Goal: Information Seeking & Learning: Learn about a topic

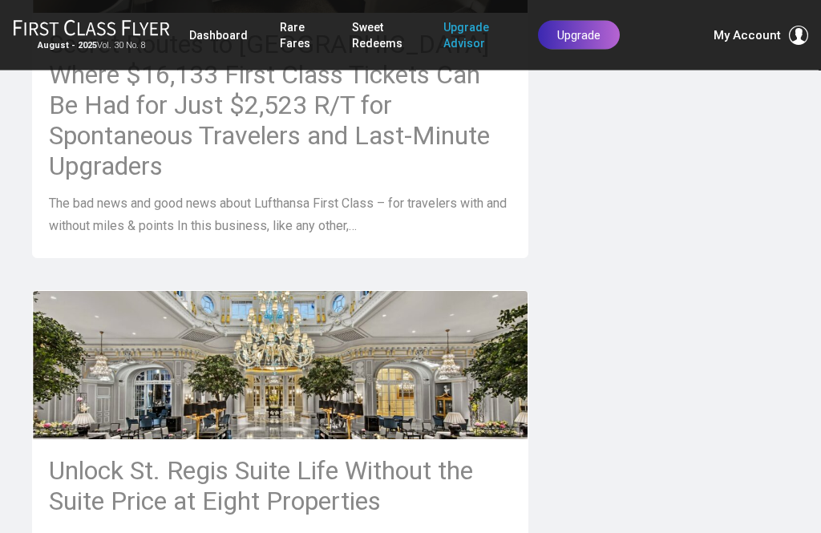
scroll to position [1058, 0]
click at [310, 455] on h3 "Unlock St. Regis Suite Life Without the Suite Price at Eight Properties" at bounding box center [280, 485] width 463 height 61
click at [283, 455] on h3 "Unlock St. Regis Suite Life Without the Suite Price at Eight Properties" at bounding box center [280, 485] width 463 height 61
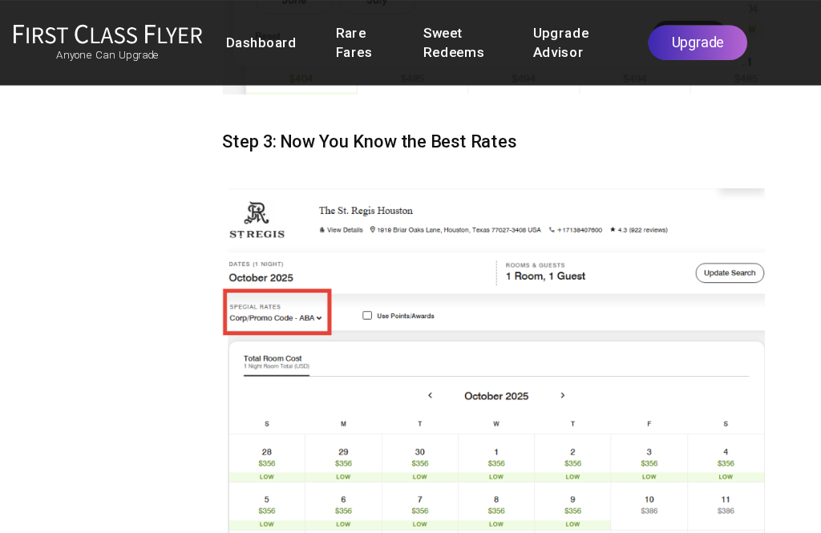
scroll to position [5710, 0]
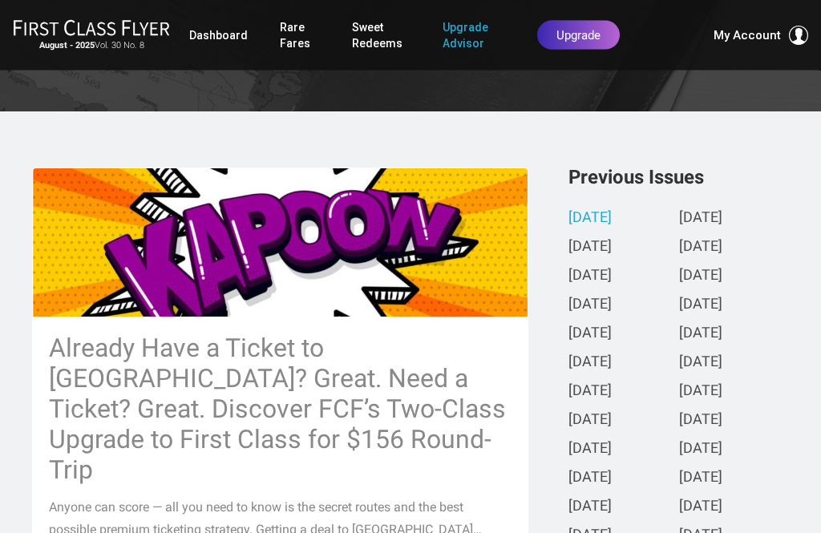
scroll to position [318, 0]
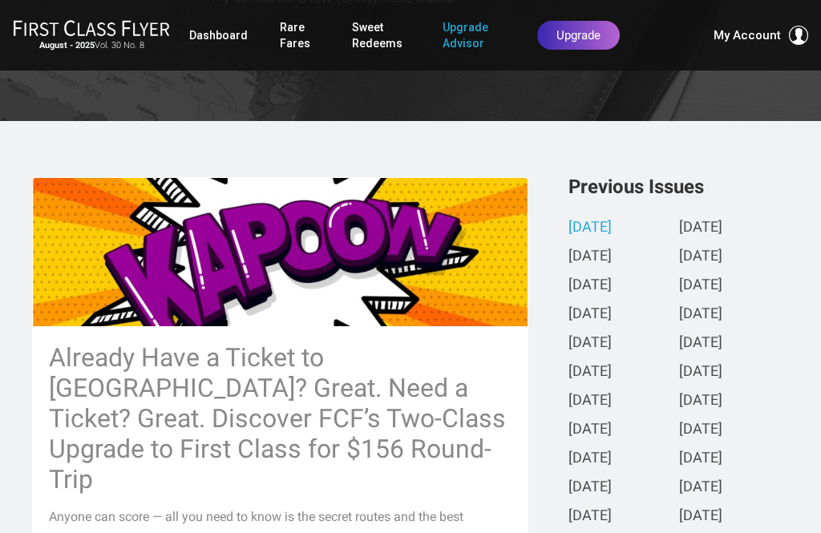
click at [354, 407] on h3 "Already Have a Ticket to [GEOGRAPHIC_DATA]? Great. Need a Ticket? Great. Discov…" at bounding box center [280, 418] width 463 height 152
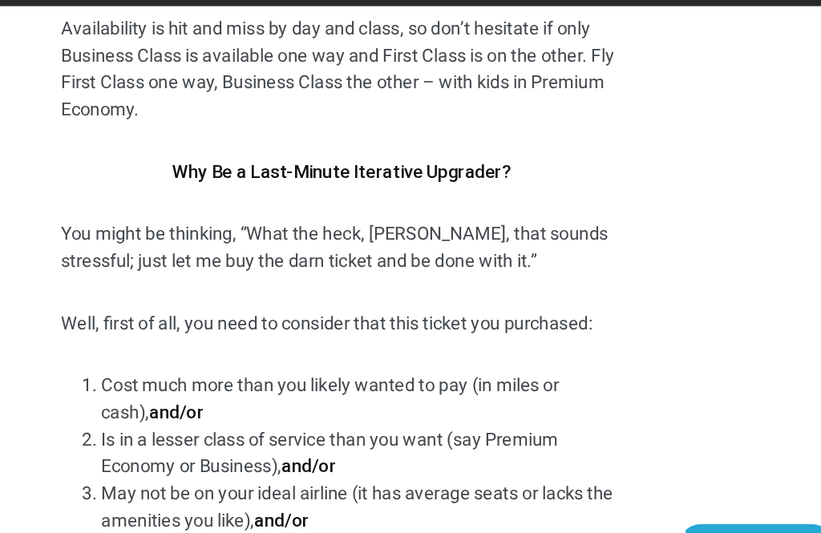
scroll to position [10616, 0]
